Goal: Subscribe to service/newsletter

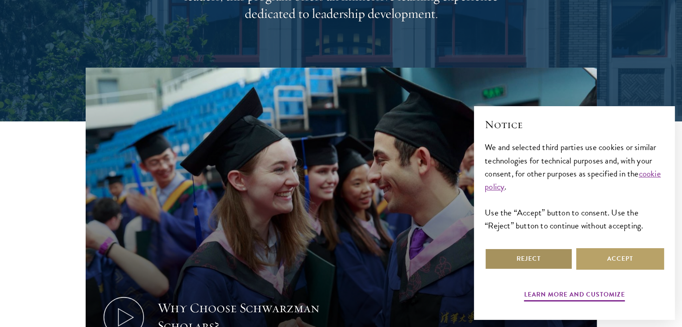
click at [498, 265] on button "Reject" at bounding box center [529, 259] width 88 height 22
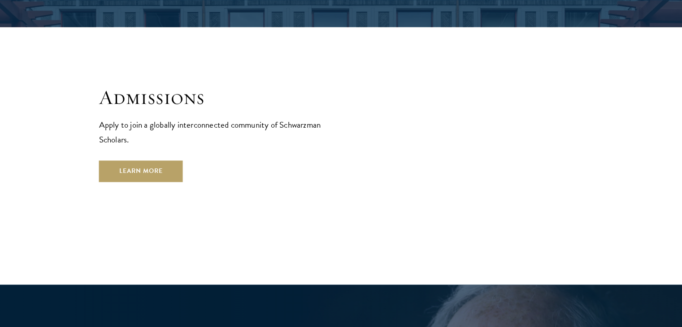
scroll to position [1471, 0]
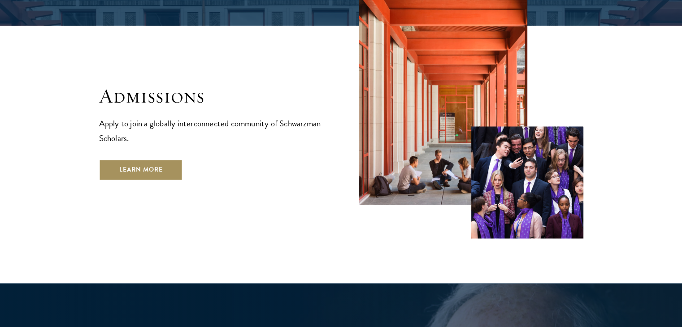
click at [158, 159] on link "Learn More" at bounding box center [141, 170] width 84 height 22
click at [140, 159] on link "Learn More" at bounding box center [141, 170] width 84 height 22
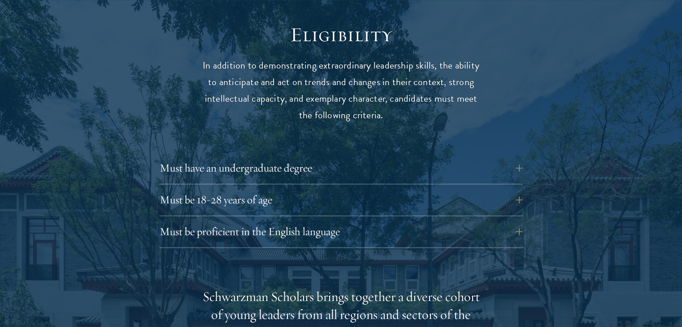
scroll to position [1220, 0]
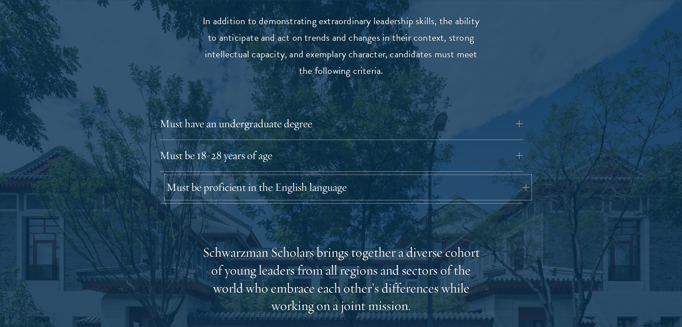
click at [336, 177] on button "Must be proficient in the English language" at bounding box center [347, 188] width 363 height 22
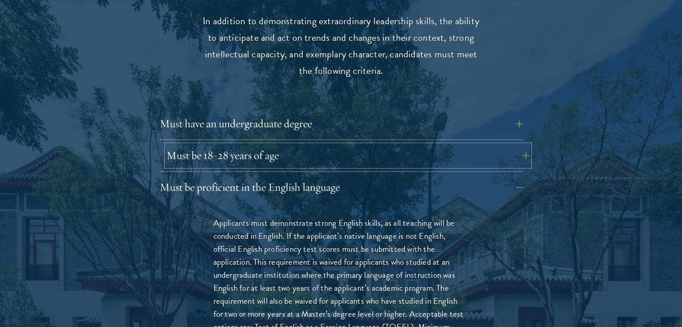
click at [342, 145] on button "Must be 18-28 years of age" at bounding box center [347, 156] width 363 height 22
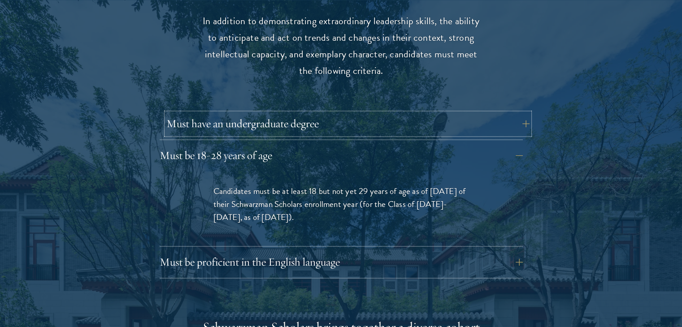
click at [348, 115] on button "Must have an undergraduate degree" at bounding box center [347, 124] width 363 height 22
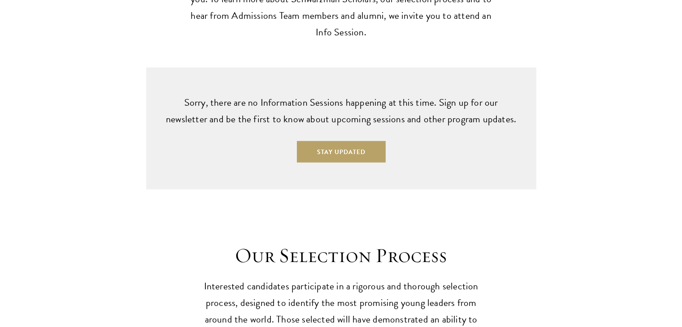
scroll to position [2422, 0]
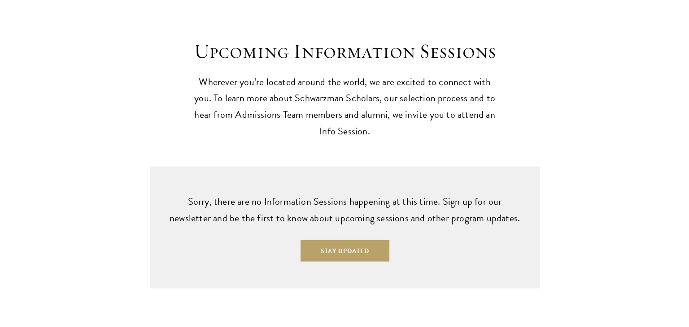
scroll to position [2224, 0]
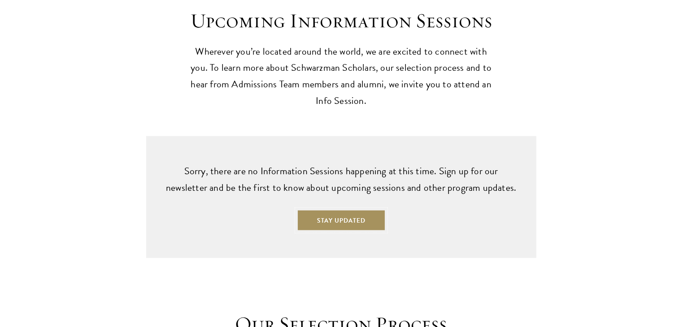
click at [321, 210] on button "Stay Updated" at bounding box center [341, 221] width 89 height 22
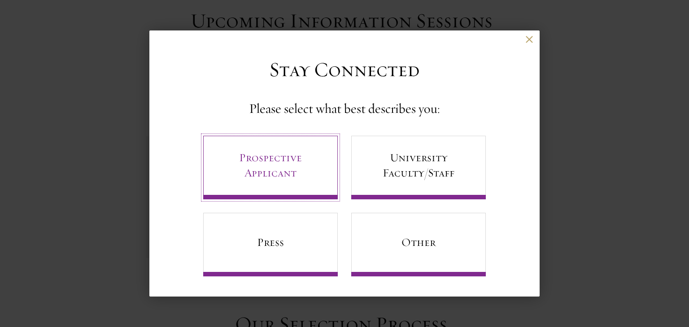
click at [302, 179] on link "Prospective Applicant" at bounding box center [270, 168] width 135 height 64
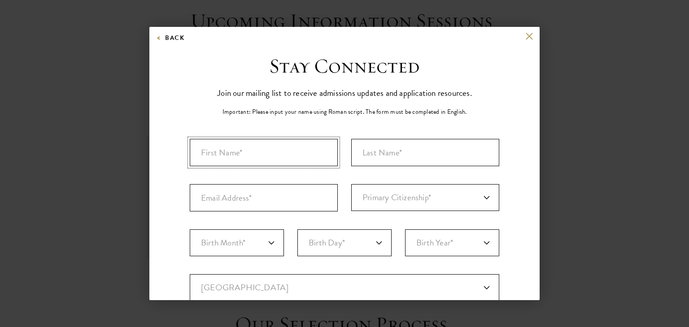
click at [308, 149] on input "First Name*" at bounding box center [264, 152] width 148 height 27
type input "[PERSON_NAME]"
click at [406, 165] on input "Last Name (Family Name)*" at bounding box center [425, 152] width 148 height 27
type input "[PERSON_NAME]"
click at [310, 190] on input "Email Address*" at bounding box center [264, 197] width 148 height 27
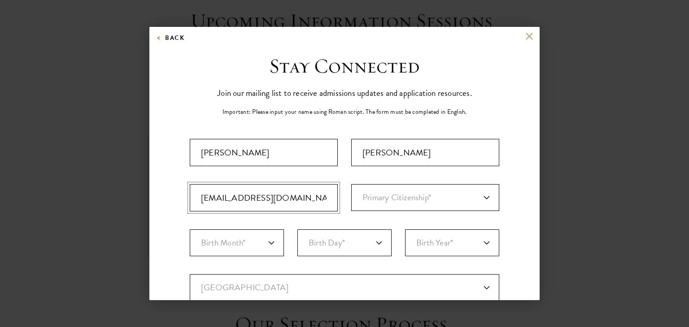
type input "[EMAIL_ADDRESS][DOMAIN_NAME]"
click at [409, 195] on select "Primary Citizenship* [GEOGRAPHIC_DATA] [DEMOGRAPHIC_DATA] [DEMOGRAPHIC_DATA] [D…" at bounding box center [425, 197] width 148 height 27
select select "BR"
click at [351, 184] on select "Primary Citizenship* [GEOGRAPHIC_DATA] [DEMOGRAPHIC_DATA] [DEMOGRAPHIC_DATA] [D…" at bounding box center [425, 197] width 148 height 27
click at [257, 244] on select "Birth Month* January February March April May June July August September Octobe…" at bounding box center [237, 243] width 94 height 27
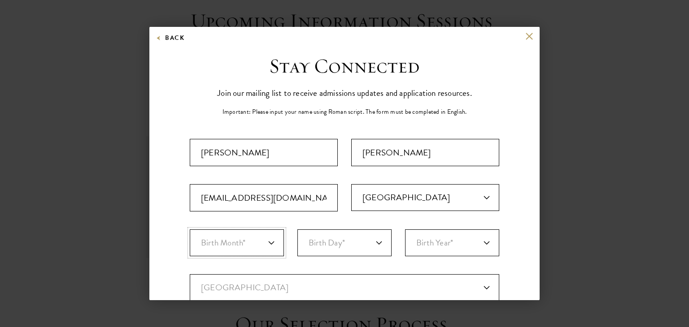
select select "05"
click at [190, 230] on select "Birth Month* January February March April May June July August September Octobe…" at bounding box center [237, 243] width 94 height 27
click at [328, 252] on select "Birth Day* 1 2 3 4 5 6 7 8 9 10 11 12 13 14 15 16 17 18 19 20 21 22 23 24 25 26…" at bounding box center [344, 243] width 94 height 27
select select "18"
click at [297, 230] on select "Birth Day* 1 2 3 4 5 6 7 8 9 10 11 12 13 14 15 16 17 18 19 20 21 22 23 24 25 26…" at bounding box center [344, 243] width 94 height 27
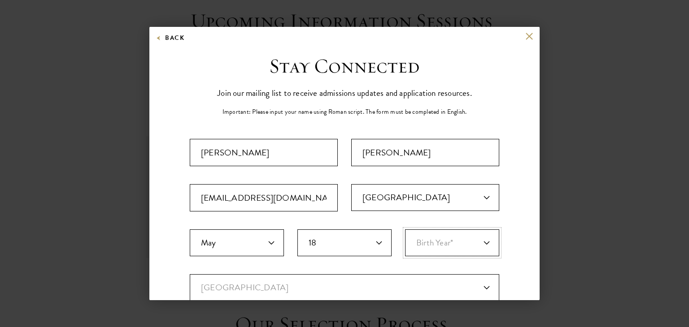
click at [427, 243] on select "Birth Year* [DEMOGRAPHIC_DATA] [DEMOGRAPHIC_DATA] [DEMOGRAPHIC_DATA] [DEMOGRAPH…" at bounding box center [452, 243] width 94 height 27
select select "2001"
click at [405, 230] on select "Birth Year* [DEMOGRAPHIC_DATA] [DEMOGRAPHIC_DATA] [DEMOGRAPHIC_DATA] [DEMOGRAPH…" at bounding box center [452, 243] width 94 height 27
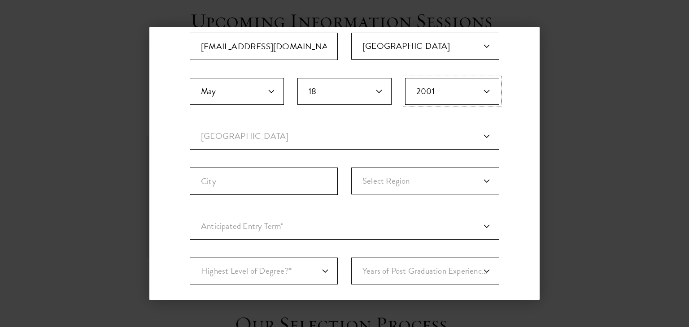
scroll to position [155, 0]
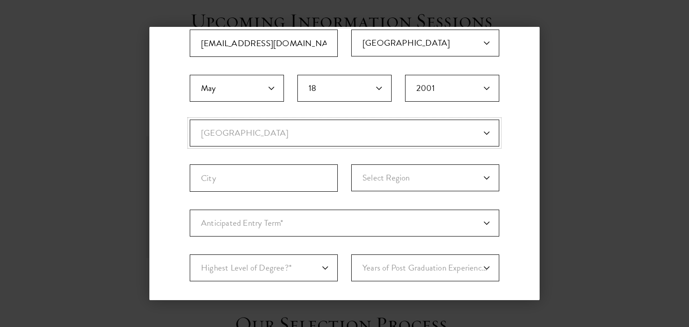
click at [453, 132] on select "Current Country [GEOGRAPHIC_DATA] [GEOGRAPHIC_DATA] [GEOGRAPHIC_DATA] [GEOGRAPH…" at bounding box center [344, 133] width 309 height 27
select select "BR"
click at [190, 120] on select "Current Country [GEOGRAPHIC_DATA] [GEOGRAPHIC_DATA] [GEOGRAPHIC_DATA] [GEOGRAPH…" at bounding box center [344, 133] width 309 height 27
select select
click at [309, 179] on input "City" at bounding box center [264, 178] width 148 height 27
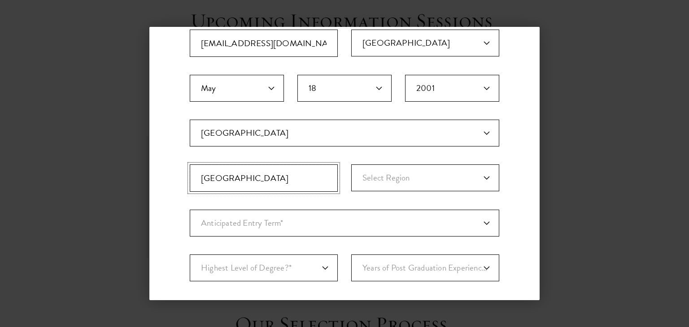
type input "[GEOGRAPHIC_DATA]"
click at [387, 182] on select "Select Region [GEOGRAPHIC_DATA] [GEOGRAPHIC_DATA] [GEOGRAPHIC_DATA] [GEOGRAPHIC…" at bounding box center [425, 178] width 148 height 27
select select "[GEOGRAPHIC_DATA]"
click at [351, 165] on select "Select Region [GEOGRAPHIC_DATA] [GEOGRAPHIC_DATA] [GEOGRAPHIC_DATA] [GEOGRAPHIC…" at bounding box center [425, 178] width 148 height 27
click at [333, 233] on select "Anticipated Entry Term* [DATE] (Application opens [DATE]) Just Exploring" at bounding box center [344, 223] width 309 height 27
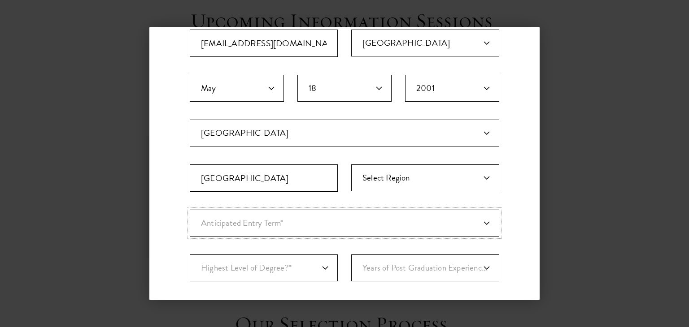
select select "a6790467-ebe7-4045-a56a-66c1cae98076"
click at [190, 210] on select "Anticipated Entry Term* [DATE] (Application opens [DATE]) Just Exploring" at bounding box center [344, 223] width 309 height 27
click at [310, 259] on select "Highest Level of Degree?* PHD Bachelor's Master's Current Undergraduate Student" at bounding box center [264, 268] width 148 height 27
select select "baef124f-e103-44b1-8ca6-5d0669438e44"
click at [190, 255] on select "Highest Level of Degree?* PHD Bachelor's Master's Current Undergraduate Student" at bounding box center [264, 268] width 148 height 27
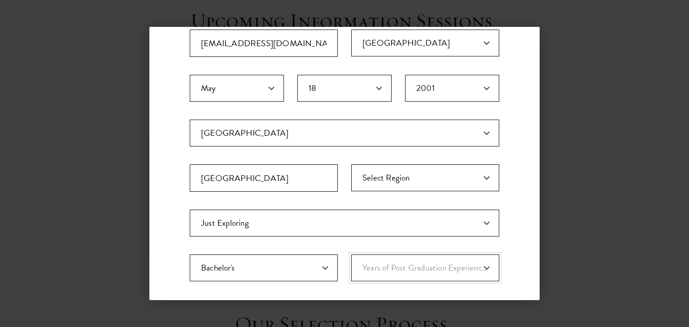
click at [371, 262] on select "Years of Post Graduation Experience?* 1 2 3 4 5 6 7 8 9 10" at bounding box center [425, 268] width 148 height 27
select select "2"
click at [351, 255] on select "Years of Post Graduation Experience?* 1 2 3 4 5 6 7 8 9 10" at bounding box center [425, 268] width 148 height 27
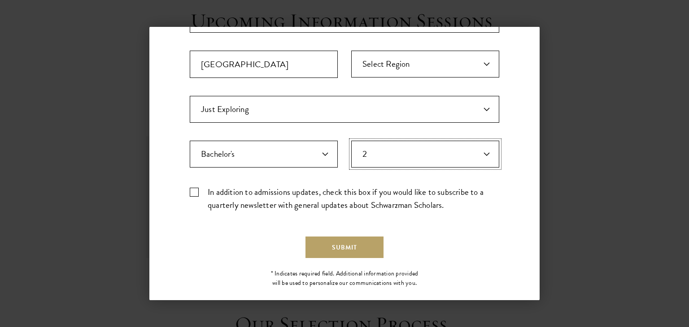
scroll to position [271, 0]
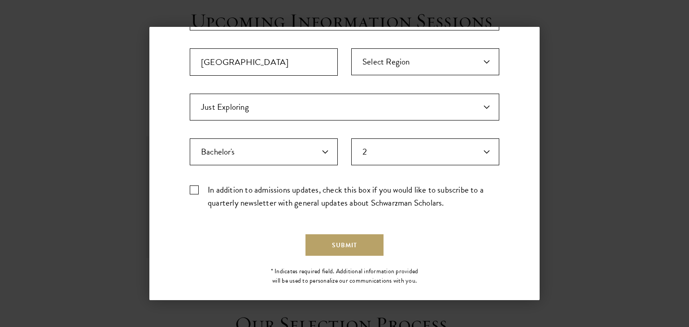
click at [197, 187] on label "In addition to admissions updates, check this box if you would like to subscrib…" at bounding box center [344, 196] width 309 height 26
click at [197, 187] on input "In addition to admissions updates, check this box if you would like to subscrib…" at bounding box center [344, 186] width 309 height 6
checkbox input "true"
click at [335, 242] on button "Submit" at bounding box center [344, 246] width 78 height 22
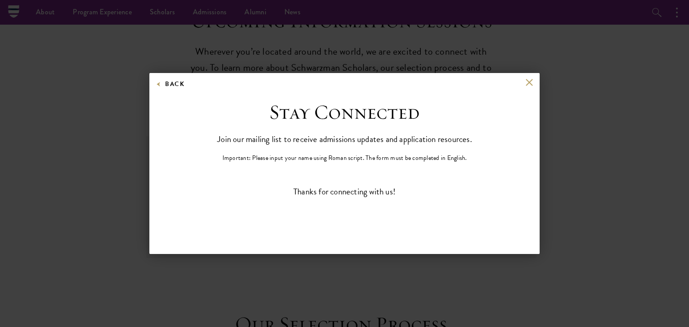
scroll to position [0, 0]
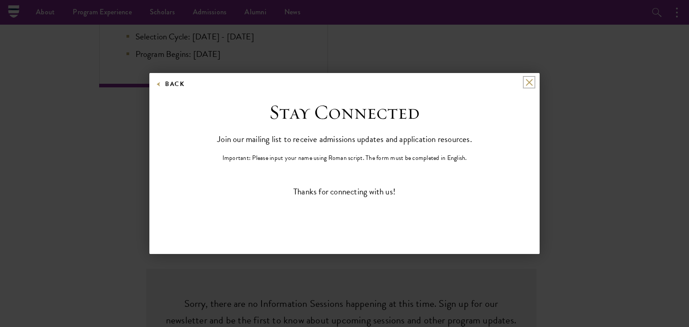
click at [531, 84] on button at bounding box center [529, 82] width 8 height 8
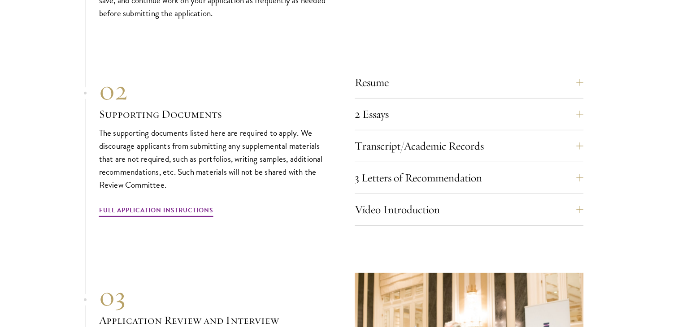
scroll to position [2810, 0]
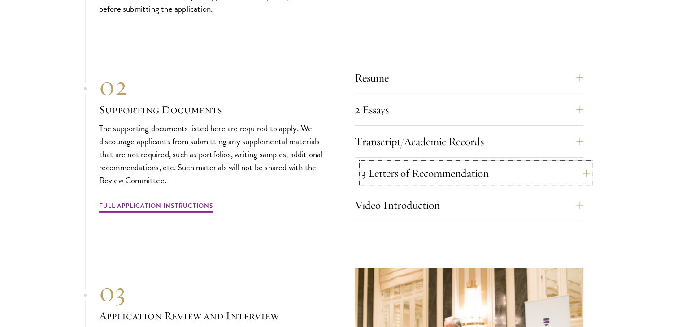
click at [553, 163] on button "3 Letters of Recommendation" at bounding box center [475, 174] width 229 height 22
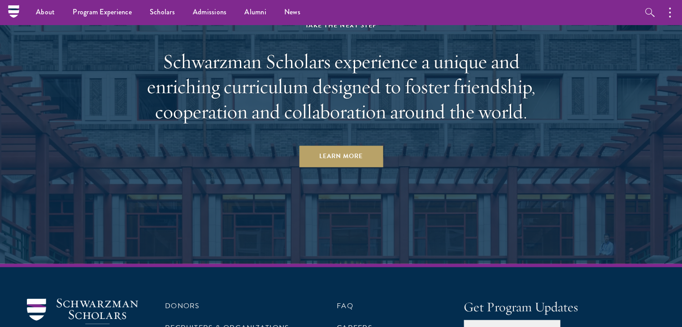
scroll to position [4347, 0]
